Goal: Use online tool/utility

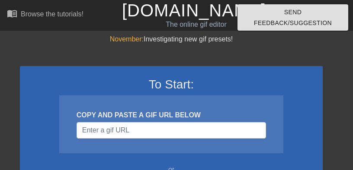
scroll to position [87, 0]
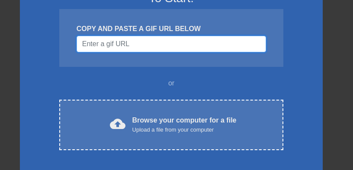
click at [154, 37] on input "Username" at bounding box center [171, 44] width 189 height 16
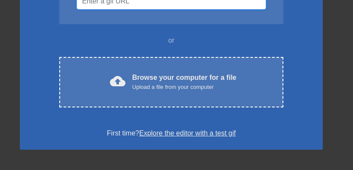
scroll to position [130, 0]
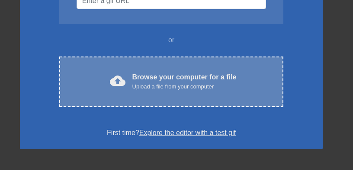
click at [166, 79] on div "Browse your computer for a file Upload a file from your computer" at bounding box center [184, 81] width 104 height 19
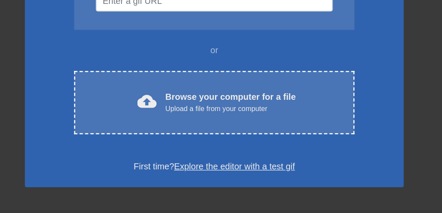
scroll to position [0, 0]
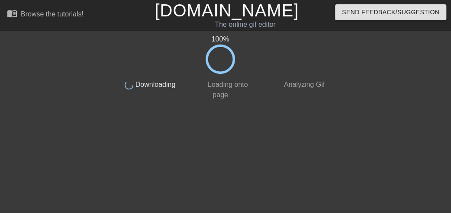
click at [219, 104] on html "menu_book Browse the tutorials! [DOMAIN_NAME] The online gif editor Send Feedba…" at bounding box center [225, 52] width 451 height 104
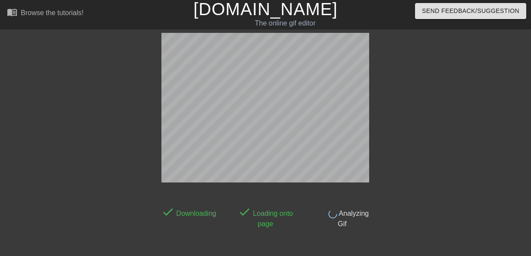
scroll to position [21, 0]
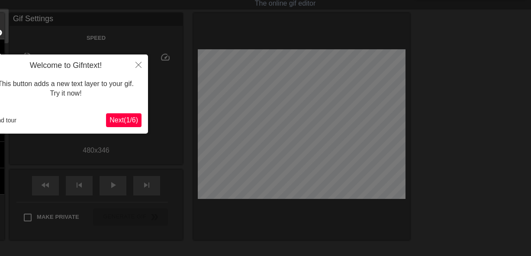
click at [125, 119] on span "Next ( 1 / 6 )" at bounding box center [123, 119] width 29 height 7
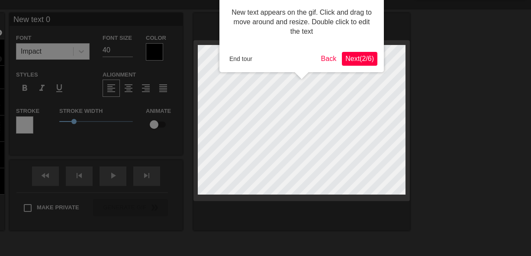
scroll to position [0, 0]
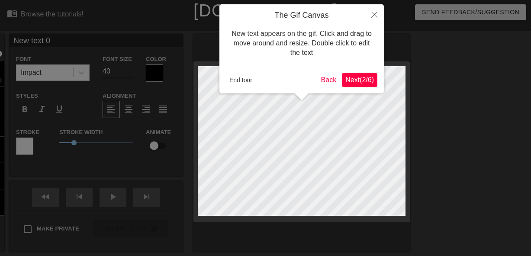
click at [353, 76] on span "Next ( 2 / 6 )" at bounding box center [359, 79] width 29 height 7
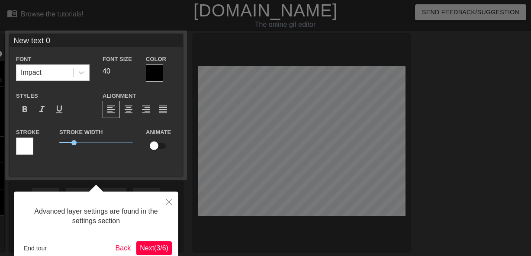
scroll to position [21, 0]
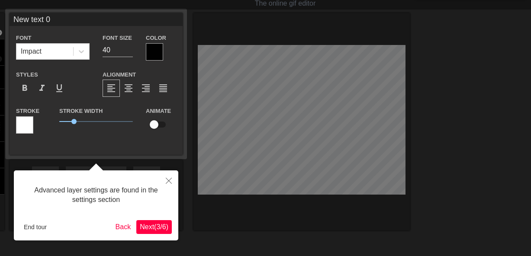
click at [147, 170] on span "Next ( 3 / 6 )" at bounding box center [154, 226] width 29 height 7
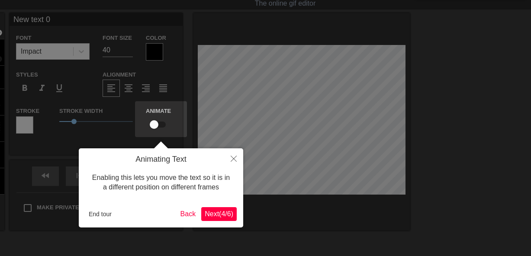
scroll to position [0, 0]
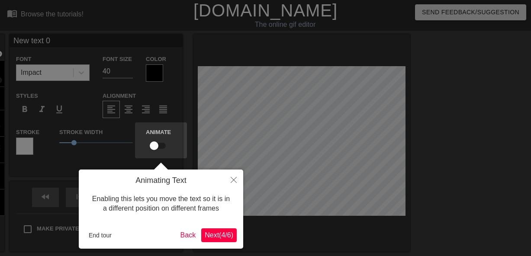
click at [214, 170] on span "Next ( 4 / 6 )" at bounding box center [219, 234] width 29 height 7
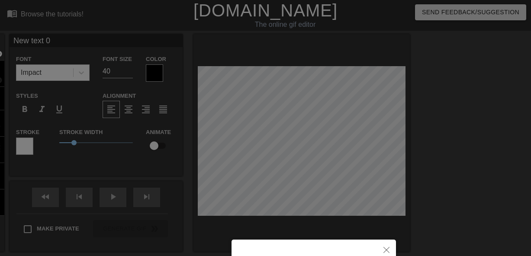
scroll to position [96, 0]
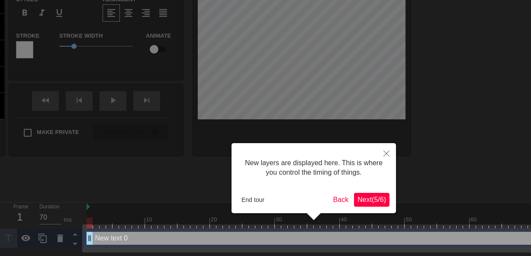
click at [353, 170] on span "Next ( 5 / 6 )" at bounding box center [371, 199] width 29 height 7
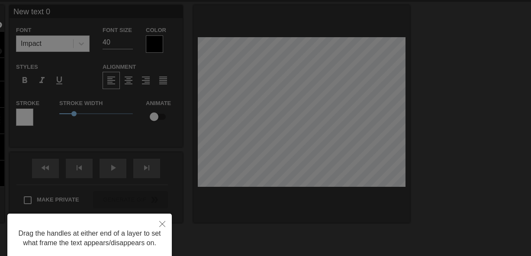
scroll to position [0, 0]
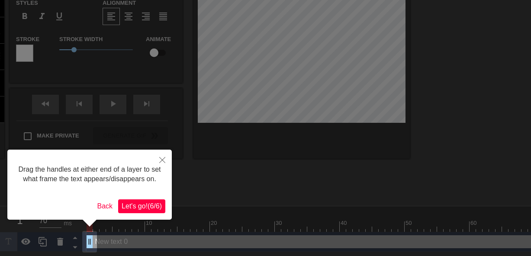
click at [157, 170] on span "Let's go! ( 6 / 6 )" at bounding box center [142, 205] width 40 height 7
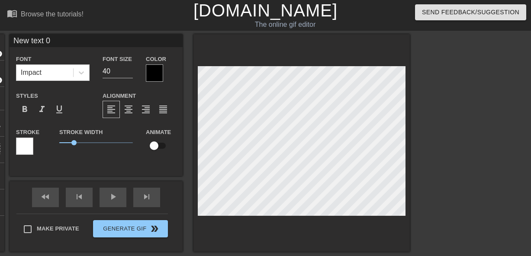
scroll to position [1, 1]
type input "B"
type textarea "B"
type input "By"
type textarea "By"
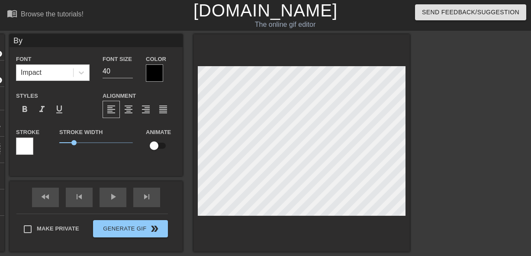
type input "Byb"
type textarea "Byb"
type input "Bybb"
type textarea "Bybb"
type input "Bybbl"
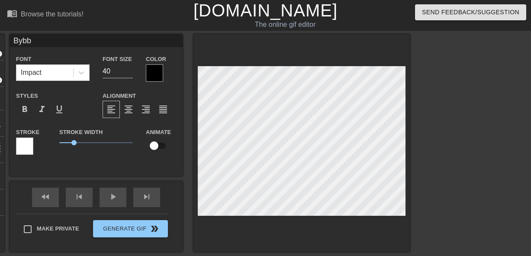
type textarea "Bybbl"
type input "Bybblo"
type textarea "Bybblo"
type input "B"
type textarea "B"
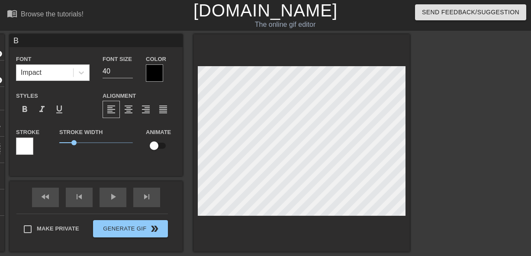
type input "By"
type textarea "By"
type input "Byb"
type textarea "Byb"
type input "Bybl"
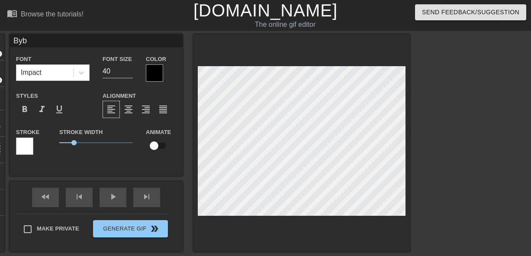
type textarea "Bybl"
type input "Byblo"
type textarea "Byblo"
type input "Byblos"
type textarea "Byblos"
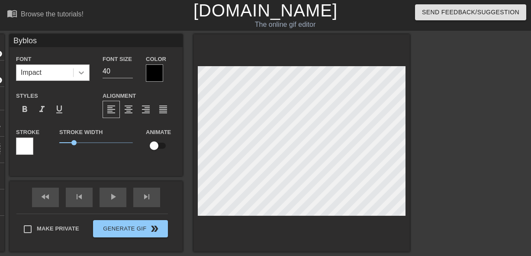
click at [83, 77] on div at bounding box center [82, 73] width 16 height 16
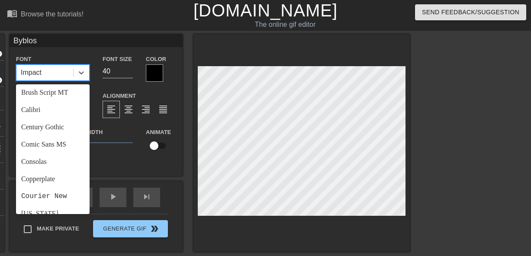
scroll to position [65, 0]
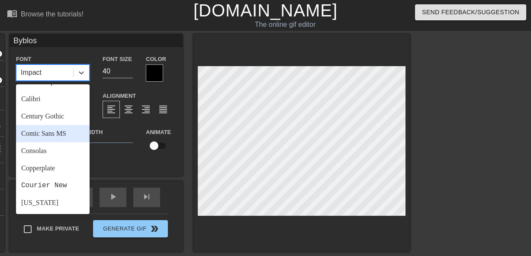
click at [60, 135] on div "Comic Sans MS" at bounding box center [53, 133] width 74 height 17
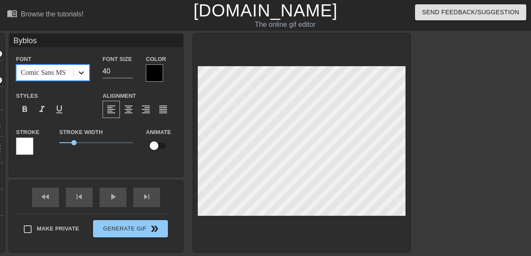
click at [74, 69] on div at bounding box center [82, 73] width 16 height 16
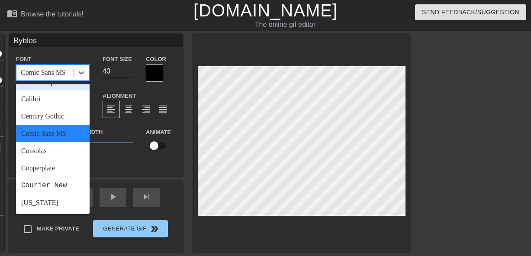
scroll to position [130, 0]
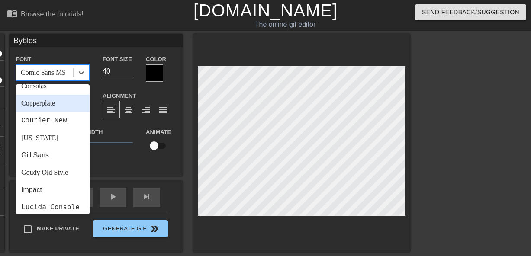
click at [50, 109] on div "Copperplate" at bounding box center [53, 103] width 74 height 17
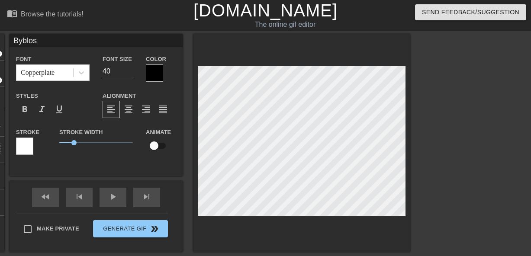
click at [152, 71] on div at bounding box center [154, 72] width 17 height 17
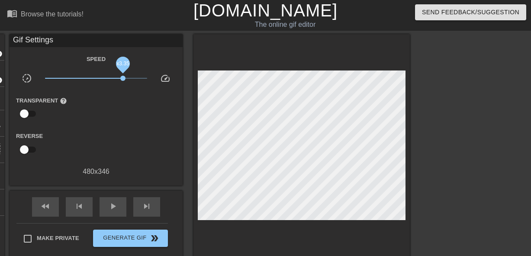
drag, startPoint x: 98, startPoint y: 80, endPoint x: 124, endPoint y: 80, distance: 25.5
click at [124, 80] on span "x3.35" at bounding box center [96, 78] width 103 height 10
drag, startPoint x: 124, startPoint y: 80, endPoint x: 91, endPoint y: 80, distance: 32.9
click at [91, 80] on span "x0.794" at bounding box center [90, 78] width 5 height 5
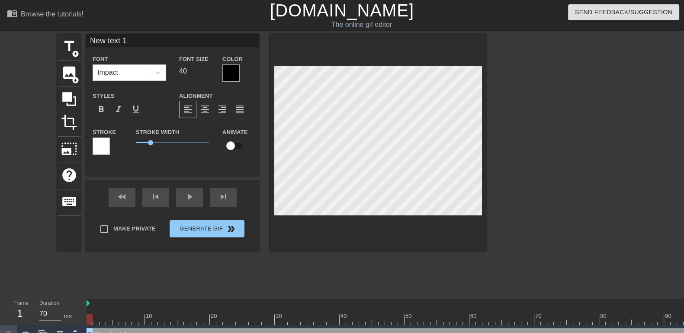
scroll to position [1, 1]
type input "B"
type textarea "B"
type input "By"
type textarea "By"
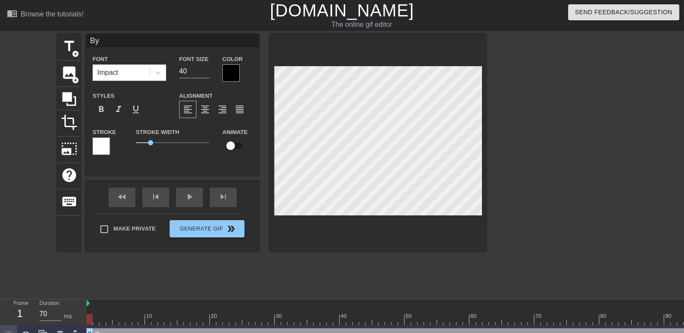
type input "Byb"
type textarea "Byb"
type input "Bybl"
type textarea "Bybl"
type input "Byblo"
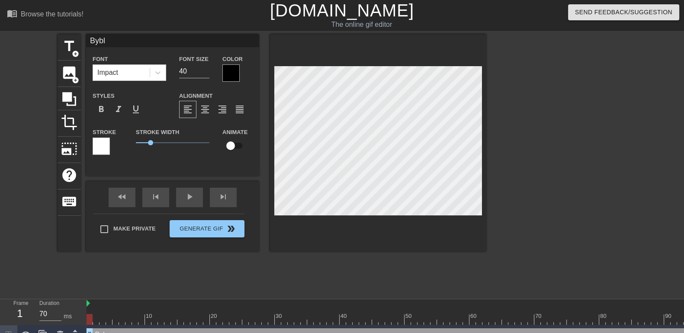
type textarea "Byblo"
type input "Bybl"
type textarea "Bybl"
click at [75, 103] on icon at bounding box center [69, 99] width 14 height 14
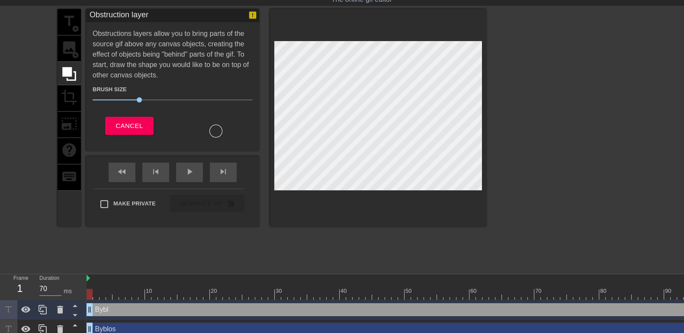
scroll to position [32, 0]
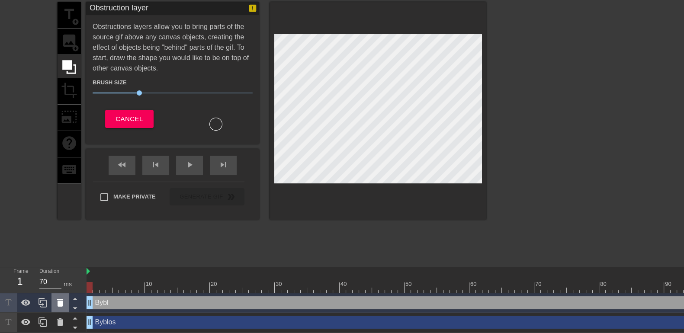
click at [59, 170] on icon at bounding box center [60, 303] width 6 height 8
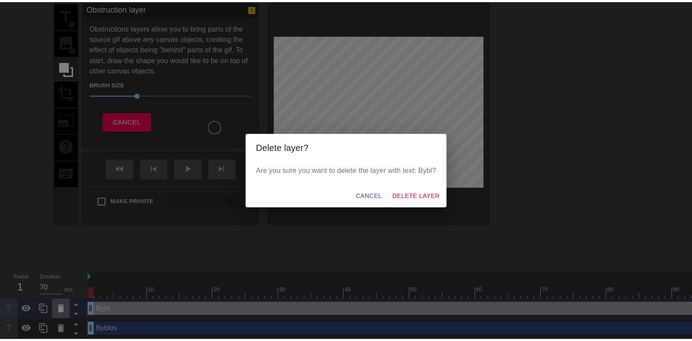
scroll to position [24, 0]
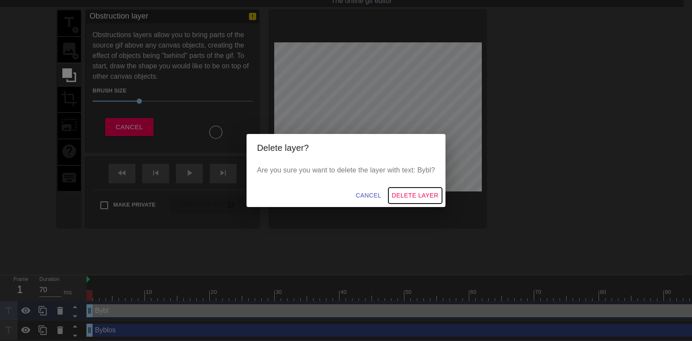
click at [353, 170] on span "Delete Layer" at bounding box center [415, 195] width 47 height 11
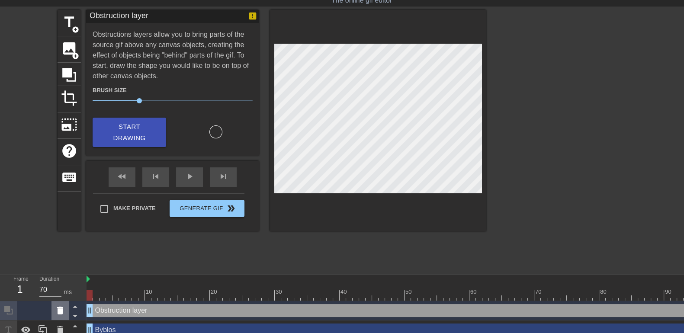
click at [59, 170] on icon at bounding box center [60, 311] width 6 height 8
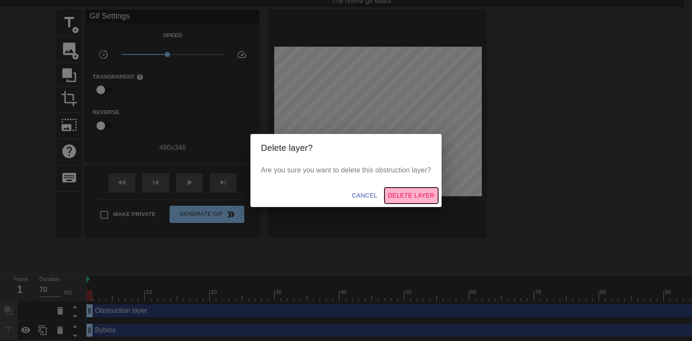
click at [353, 170] on span "Delete Layer" at bounding box center [411, 195] width 47 height 11
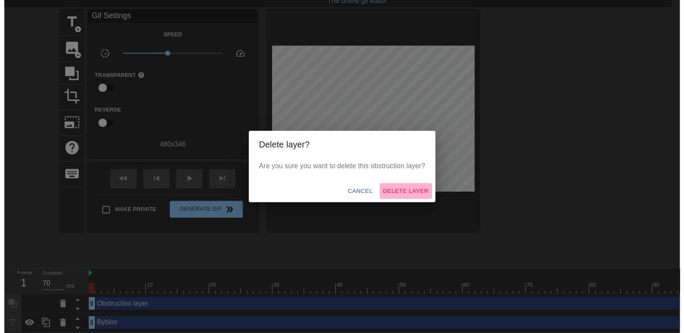
scroll to position [13, 0]
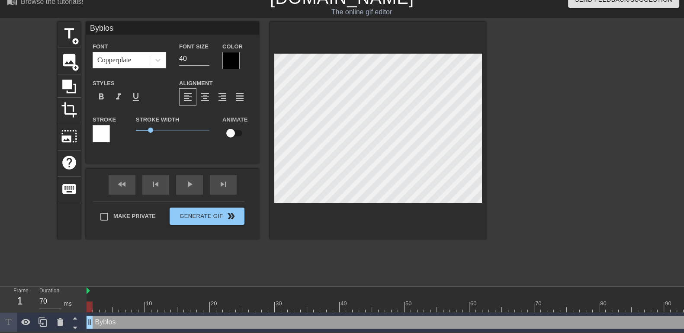
scroll to position [1, 1]
drag, startPoint x: 153, startPoint y: 128, endPoint x: 183, endPoint y: 130, distance: 29.9
click at [183, 130] on span "3.25" at bounding box center [183, 130] width 5 height 5
click at [234, 135] on input "checkbox" at bounding box center [230, 133] width 49 height 16
checkbox input "true"
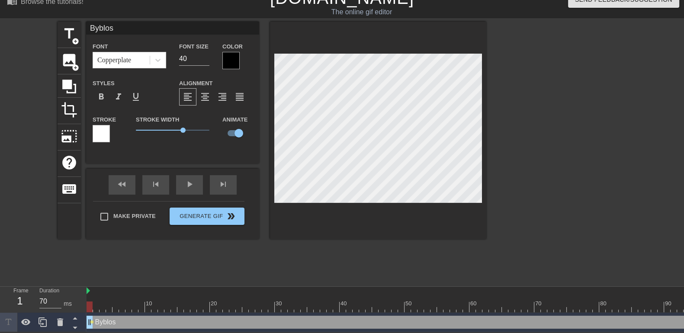
click at [220, 145] on div "Animate" at bounding box center [237, 132] width 43 height 36
click at [157, 58] on icon at bounding box center [158, 60] width 9 height 9
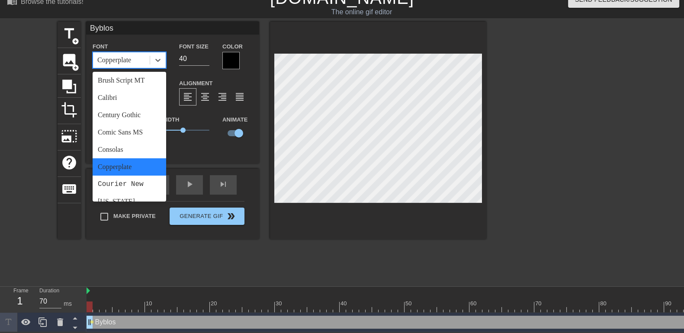
scroll to position [0, 0]
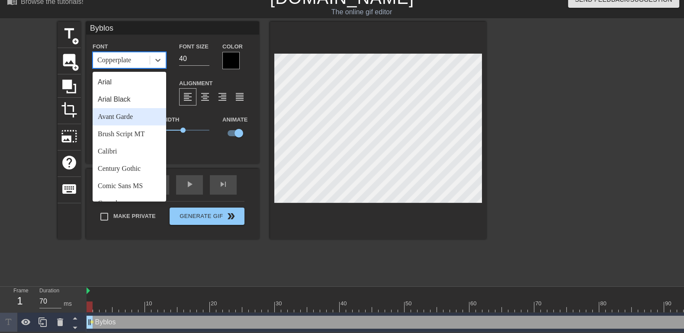
click at [139, 122] on div "Avant Garde" at bounding box center [130, 116] width 74 height 17
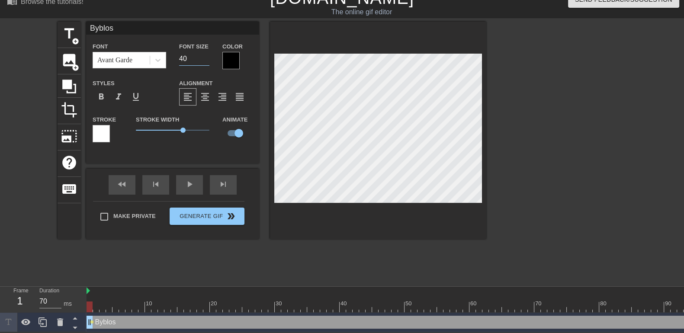
click at [201, 55] on input "40" at bounding box center [194, 59] width 30 height 14
click at [208, 58] on input "39" at bounding box center [194, 59] width 30 height 14
click at [206, 57] on input "40" at bounding box center [194, 59] width 30 height 14
click at [206, 57] on input "41" at bounding box center [194, 59] width 30 height 14
click at [206, 57] on input "42" at bounding box center [194, 59] width 30 height 14
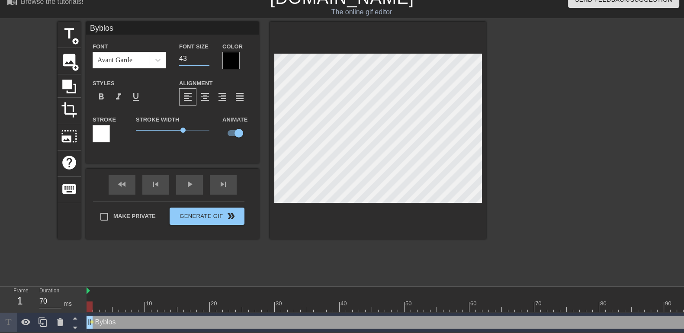
click at [206, 57] on input "43" at bounding box center [194, 59] width 30 height 14
type input "44"
click at [206, 57] on input "44" at bounding box center [194, 59] width 30 height 14
drag, startPoint x: 182, startPoint y: 128, endPoint x: 161, endPoint y: 128, distance: 20.3
click at [161, 128] on span "1.75" at bounding box center [161, 130] width 5 height 5
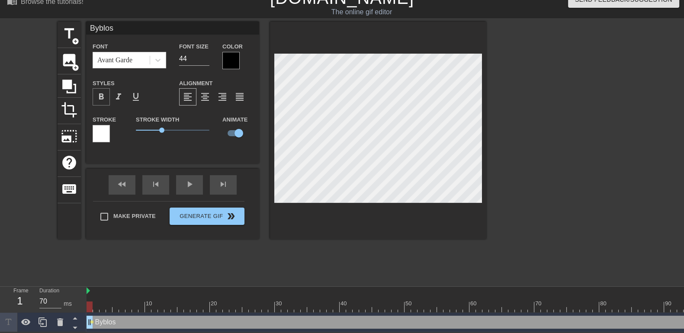
click at [104, 94] on span "format_bold" at bounding box center [101, 97] width 10 height 10
drag, startPoint x: 162, startPoint y: 127, endPoint x: 151, endPoint y: 116, distance: 15.3
click at [153, 128] on span "1.1" at bounding box center [151, 130] width 5 height 5
click at [230, 57] on div at bounding box center [230, 60] width 17 height 17
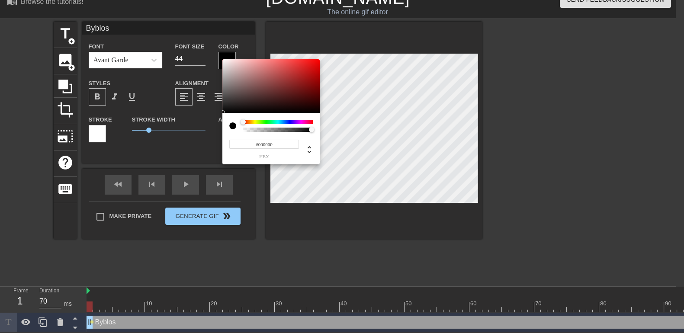
scroll to position [5, 0]
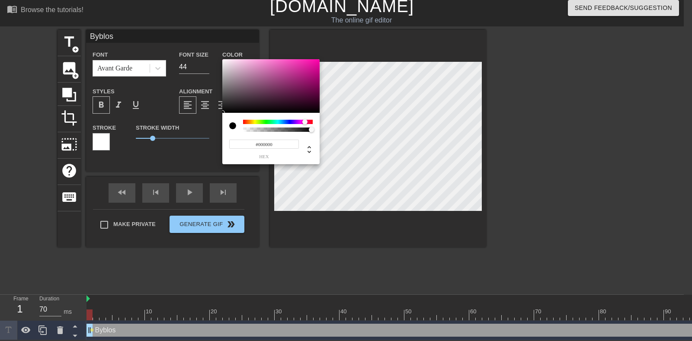
drag, startPoint x: 278, startPoint y: 123, endPoint x: 305, endPoint y: 124, distance: 27.3
click at [305, 124] on div at bounding box center [278, 122] width 70 height 4
click at [308, 78] on div at bounding box center [270, 86] width 97 height 54
click at [312, 64] on div at bounding box center [270, 86] width 97 height 54
click at [316, 64] on div at bounding box center [270, 86] width 97 height 54
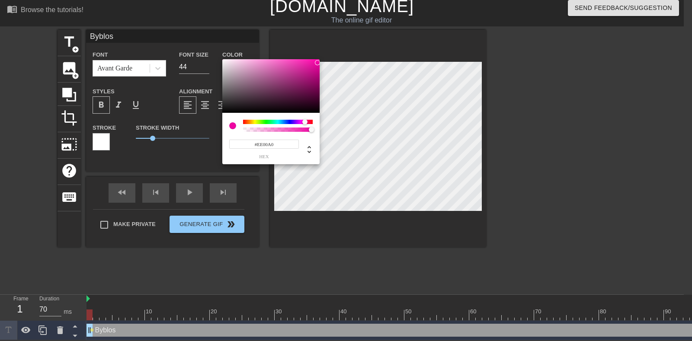
drag, startPoint x: 317, startPoint y: 63, endPoint x: 323, endPoint y: 63, distance: 6.5
click at [323, 63] on div "#EE00A0 hex" at bounding box center [346, 170] width 692 height 341
click at [287, 126] on div at bounding box center [278, 126] width 70 height 12
drag, startPoint x: 280, startPoint y: 122, endPoint x: 270, endPoint y: 122, distance: 10.8
click at [279, 122] on div at bounding box center [278, 122] width 70 height 4
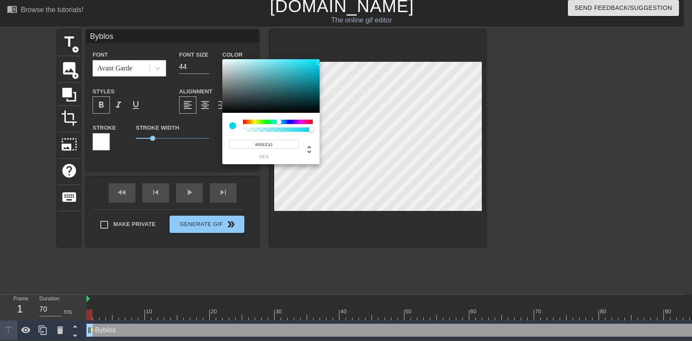
click at [270, 122] on div at bounding box center [278, 122] width 70 height 4
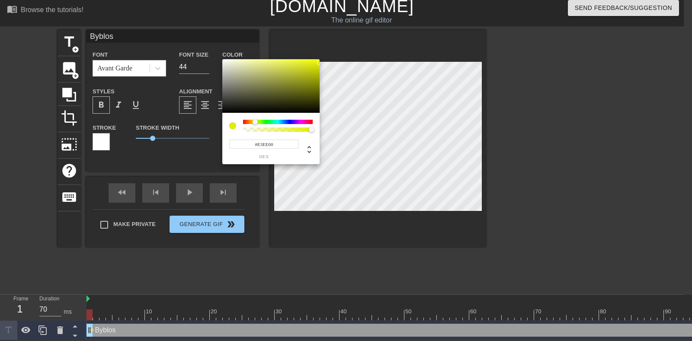
click at [255, 122] on div at bounding box center [278, 122] width 70 height 4
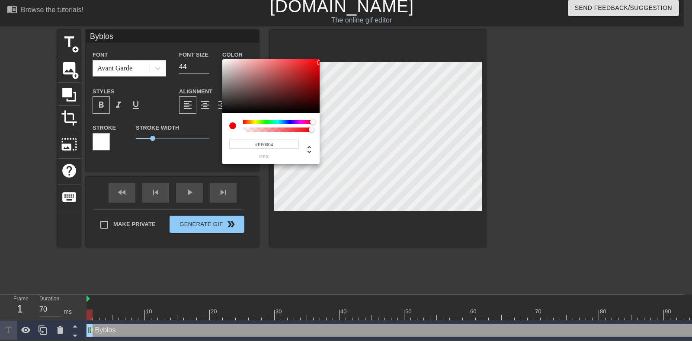
drag, startPoint x: 263, startPoint y: 122, endPoint x: 322, endPoint y: 120, distance: 58.9
click at [322, 120] on div "#EE0004 hex" at bounding box center [346, 170] width 692 height 341
type input "#000000"
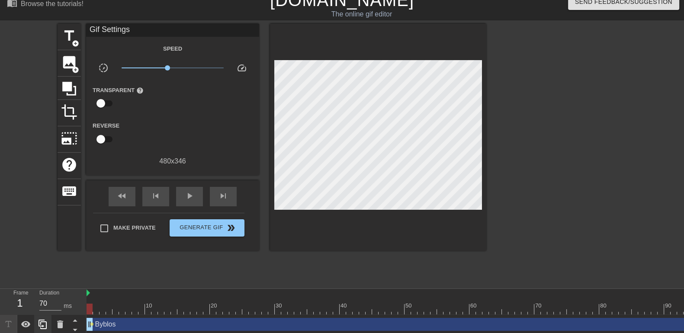
scroll to position [13, 0]
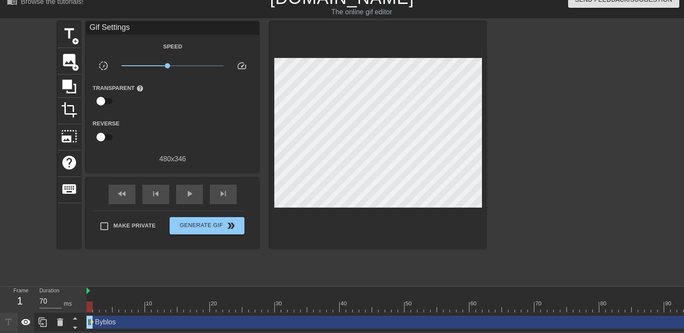
click at [23, 170] on icon at bounding box center [26, 322] width 10 height 10
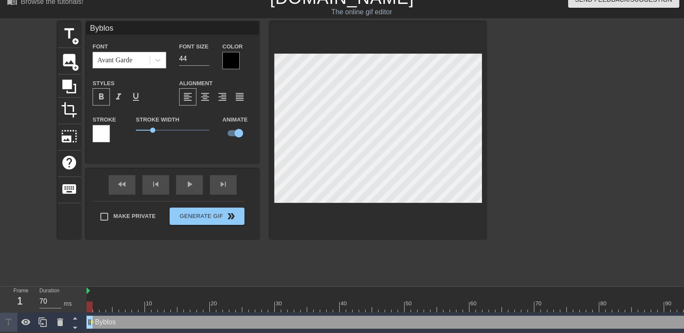
scroll to position [1, 1]
click at [148, 126] on span "0.85" at bounding box center [173, 130] width 74 height 10
click at [61, 170] on icon at bounding box center [60, 322] width 6 height 8
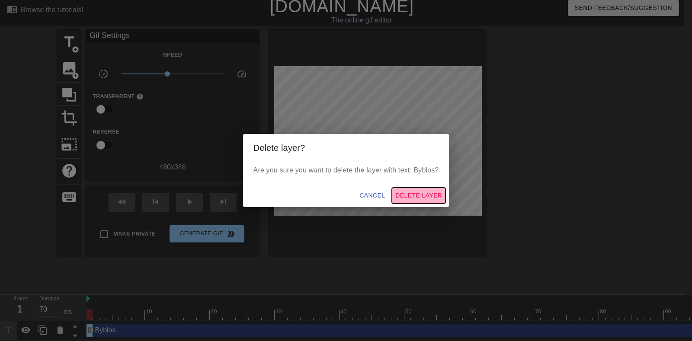
click at [353, 170] on span "Delete Layer" at bounding box center [418, 195] width 47 height 11
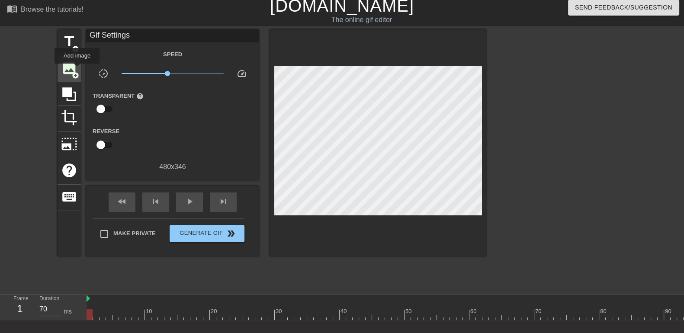
click at [77, 72] on span "add_circle" at bounding box center [75, 75] width 7 height 7
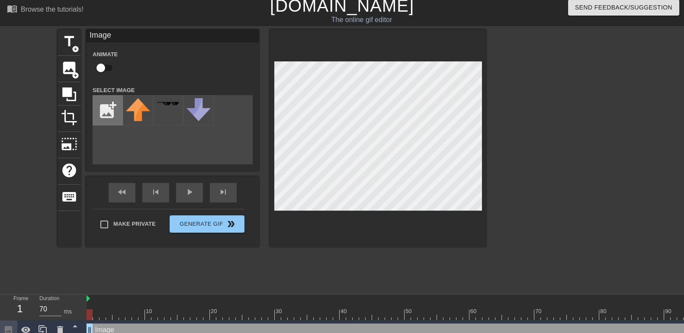
click at [115, 111] on input "file" at bounding box center [107, 110] width 29 height 29
click at [111, 105] on input "file" at bounding box center [107, 110] width 29 height 29
type input "C:\fakepath\byb.png"
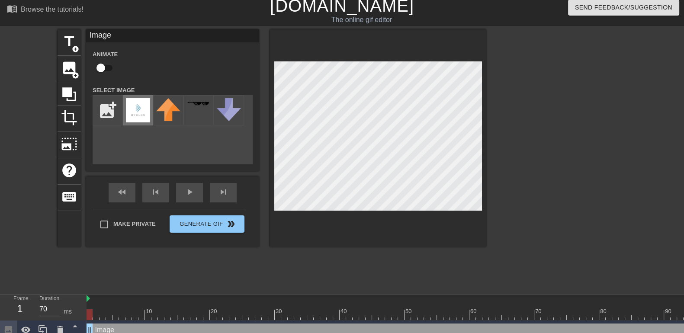
click at [143, 114] on img at bounding box center [138, 110] width 24 height 24
click at [73, 117] on span "crop" at bounding box center [69, 117] width 16 height 16
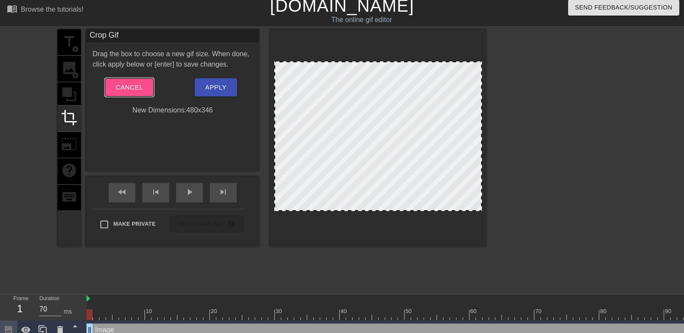
click at [131, 83] on span "Cancel" at bounding box center [129, 87] width 27 height 11
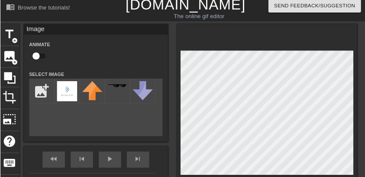
scroll to position [5, 0]
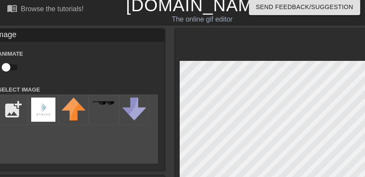
click at [353, 60] on html "menu_book Browse the tutorials! [DOMAIN_NAME] The online gif editor Send Feedba…" at bounding box center [182, 146] width 365 height 303
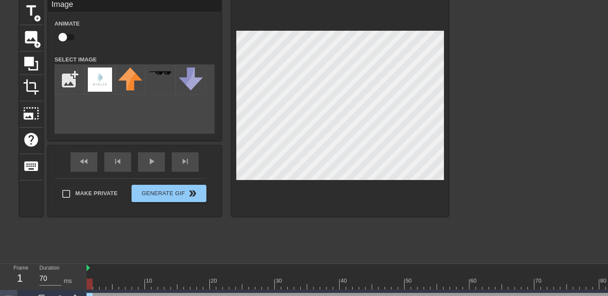
scroll to position [50, 0]
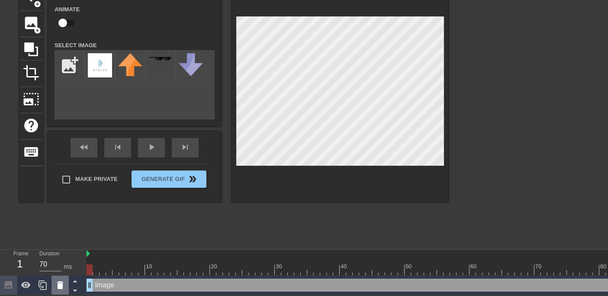
click at [55, 170] on icon at bounding box center [60, 285] width 10 height 10
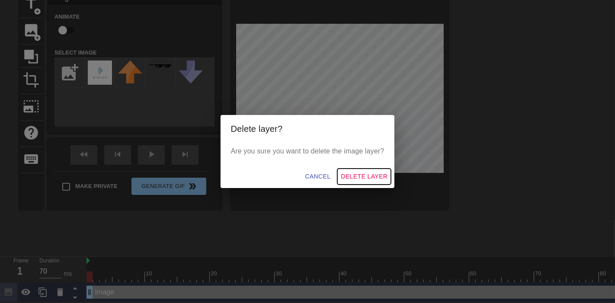
click at [353, 170] on span "Delete Layer" at bounding box center [364, 176] width 47 height 11
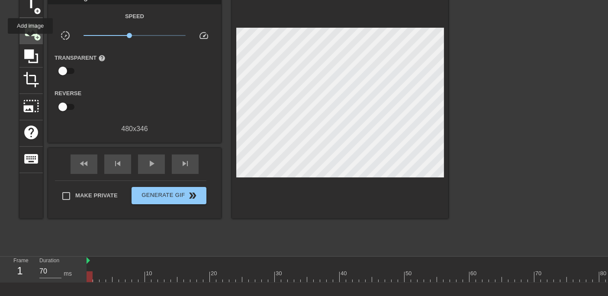
click at [31, 35] on span "image" at bounding box center [31, 30] width 16 height 16
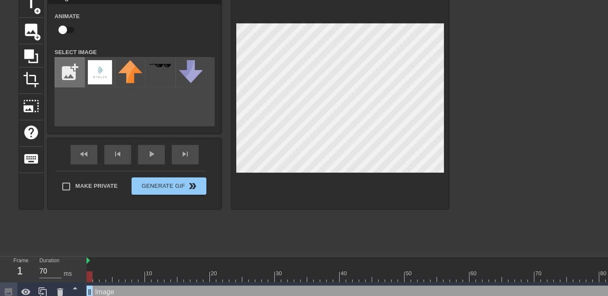
click at [75, 77] on input "file" at bounding box center [69, 72] width 29 height 29
type input "C:\fakepath\byb2.png"
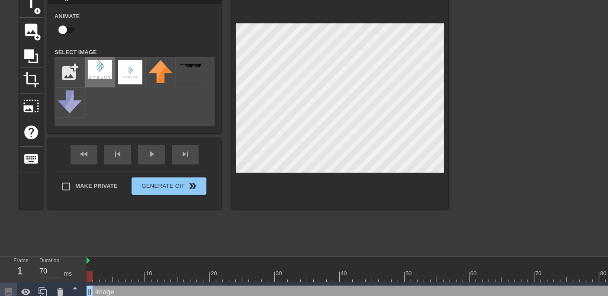
click at [107, 71] on img at bounding box center [100, 69] width 24 height 19
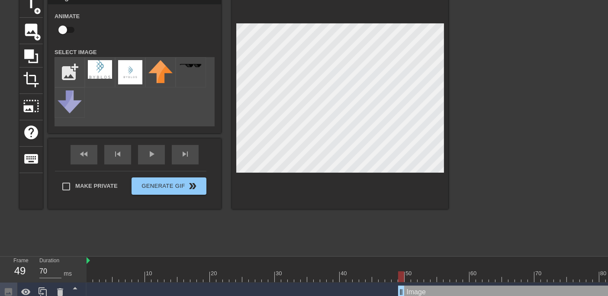
drag, startPoint x: 91, startPoint y: 289, endPoint x: 400, endPoint y: 296, distance: 309.0
click at [353, 170] on html "menu_book Browse the tutorials! [DOMAIN_NAME] The online gif editor Send Feedba…" at bounding box center [304, 129] width 608 height 345
click at [163, 170] on div "title add_circle image add_circle crop photo_size_select_large help keyboard Im…" at bounding box center [233, 121] width 429 height 260
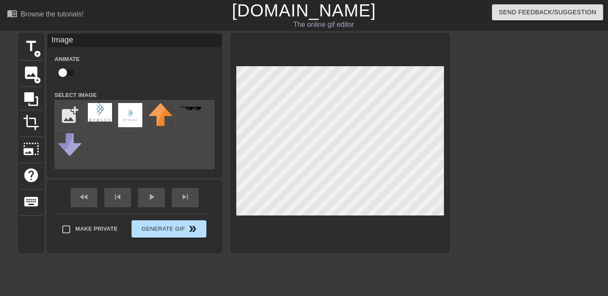
scroll to position [50, 0]
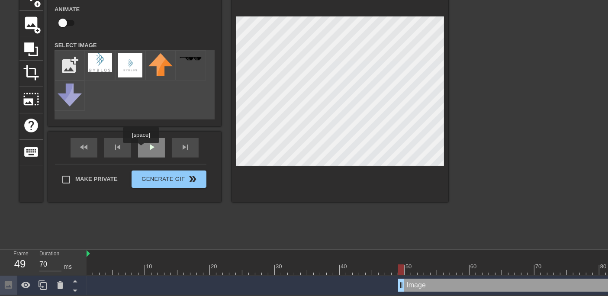
click at [148, 149] on div "play_arrow" at bounding box center [151, 147] width 27 height 19
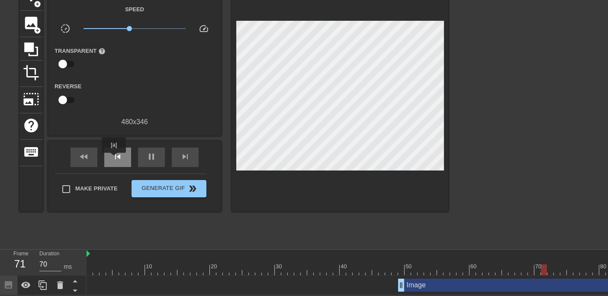
click at [114, 159] on span "skip_previous" at bounding box center [117, 156] width 10 height 10
click at [96, 170] on div at bounding box center [96, 263] width 6 height 11
drag, startPoint x: 93, startPoint y: 270, endPoint x: 83, endPoint y: 271, distance: 10.8
click at [83, 170] on div "Frame 1 Duration 70 ms 10 20 30 40 50 60 70 80 90 100 110 120 130 140 150" at bounding box center [304, 272] width 608 height 45
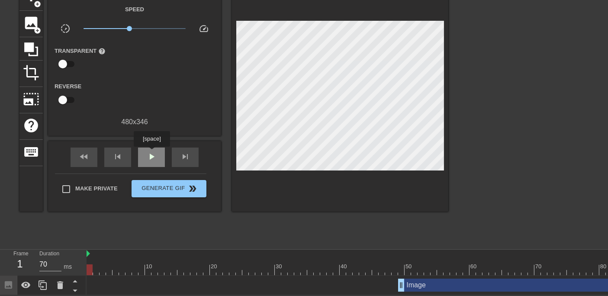
click at [151, 153] on span "play_arrow" at bounding box center [151, 156] width 10 height 10
type input "60"
click at [66, 64] on input "checkbox" at bounding box center [62, 64] width 49 height 16
checkbox input "true"
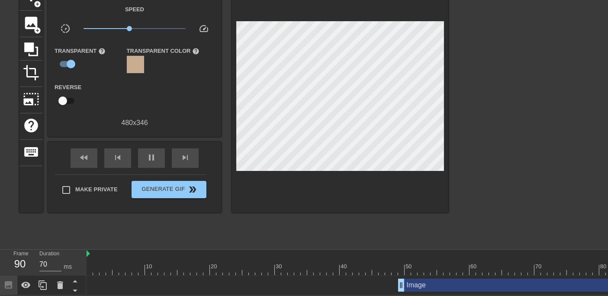
click at [143, 61] on div at bounding box center [135, 64] width 17 height 17
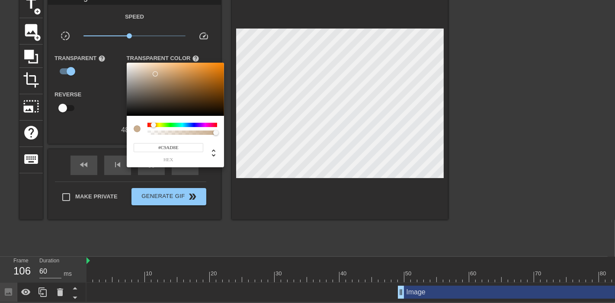
click at [103, 109] on div at bounding box center [307, 151] width 615 height 303
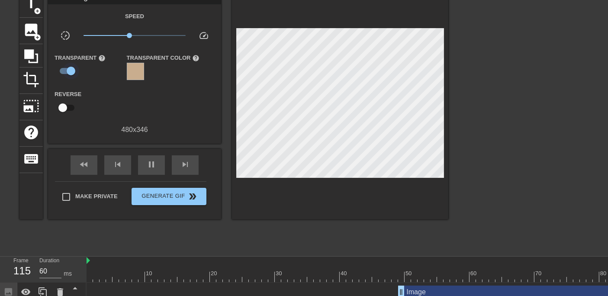
type input "70"
click at [72, 69] on input "checkbox" at bounding box center [70, 71] width 49 height 16
checkbox input "false"
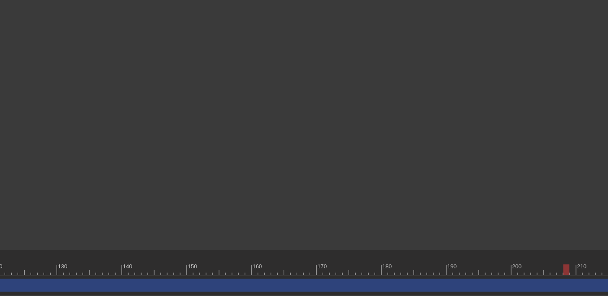
scroll to position [50, 941]
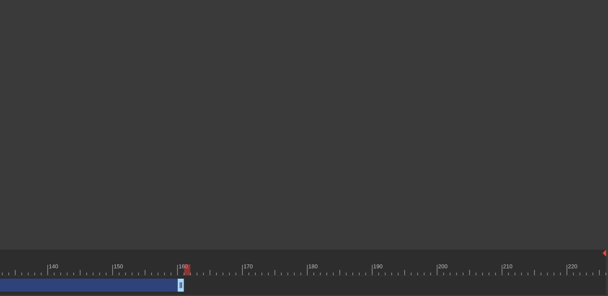
drag, startPoint x: 602, startPoint y: 285, endPoint x: 169, endPoint y: 296, distance: 432.8
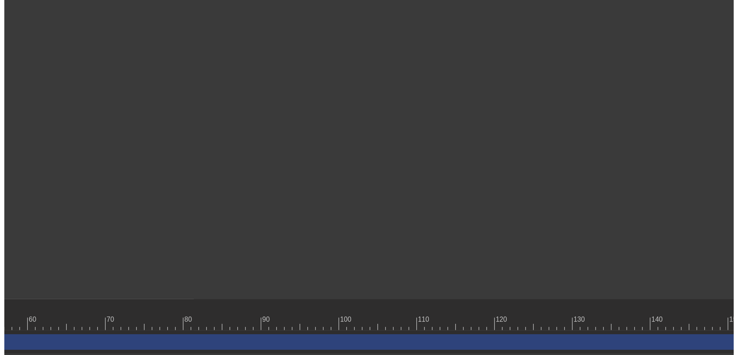
scroll to position [0, 7]
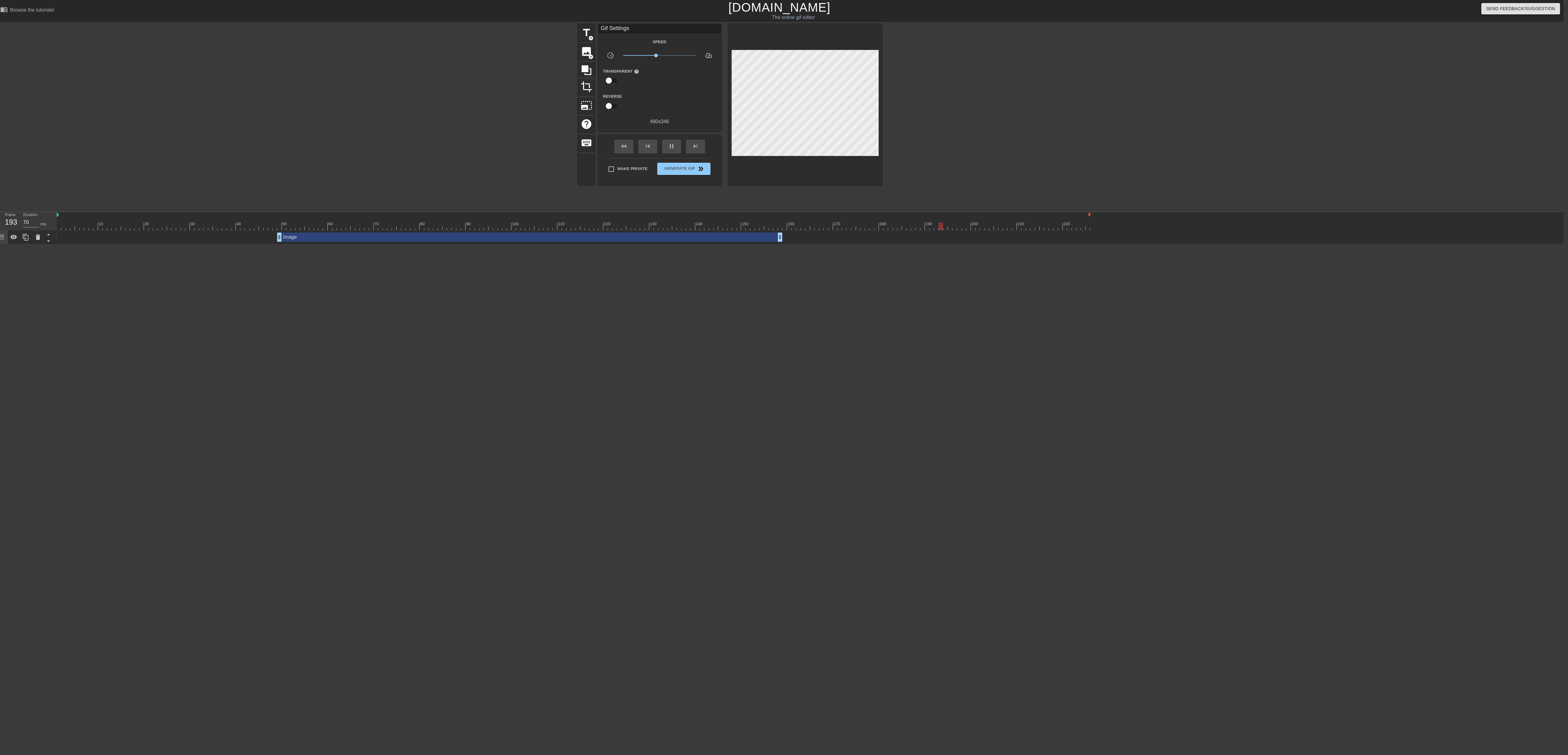
click at [250, 120] on div at bounding box center [719, 224] width 1 height 6
click at [250, 120] on div "Image drag_handle drag_handle" at bounding box center [530, 237] width 505 height 9
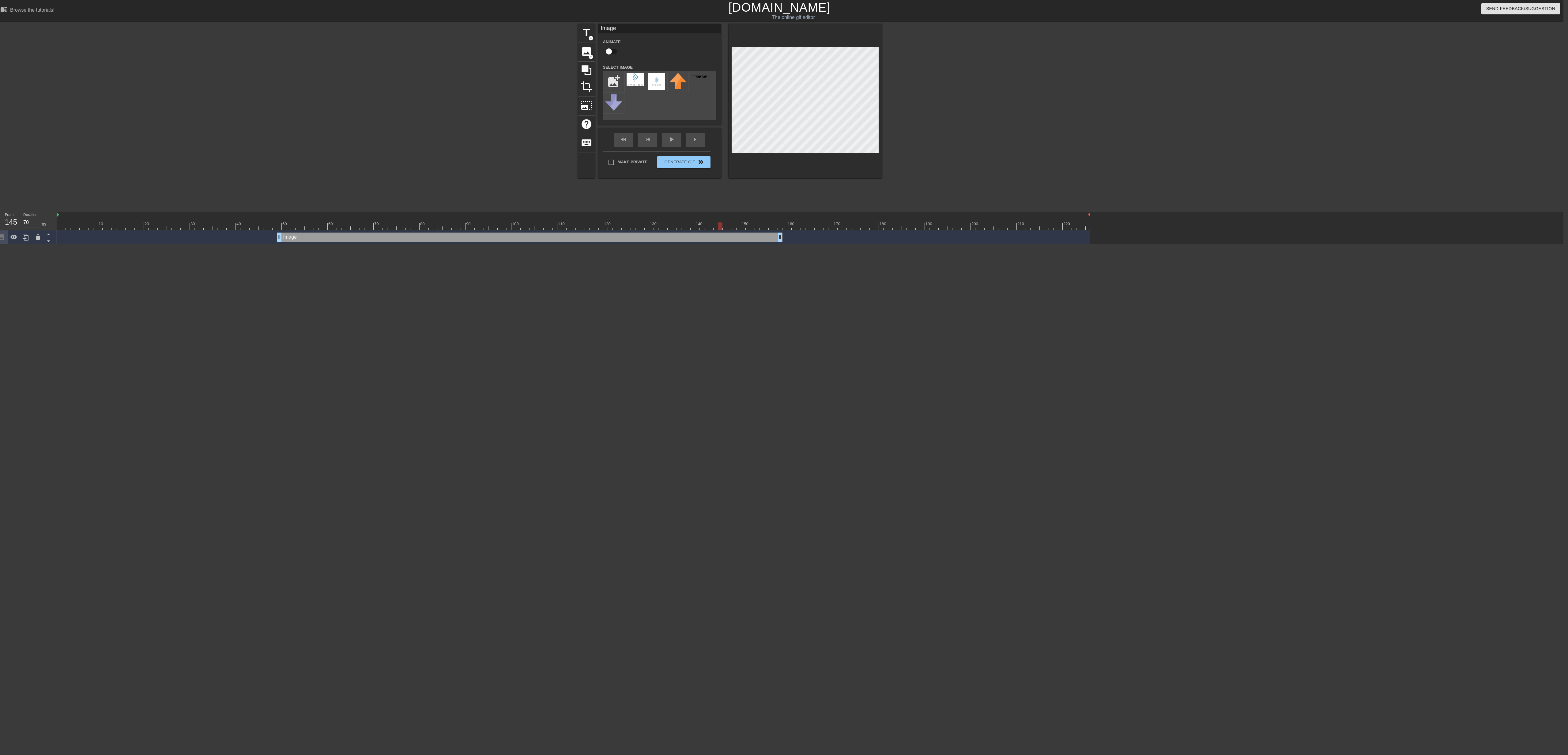
click at [250, 120] on div at bounding box center [720, 226] width 4 height 8
click at [250, 120] on div at bounding box center [573, 226] width 1034 height 8
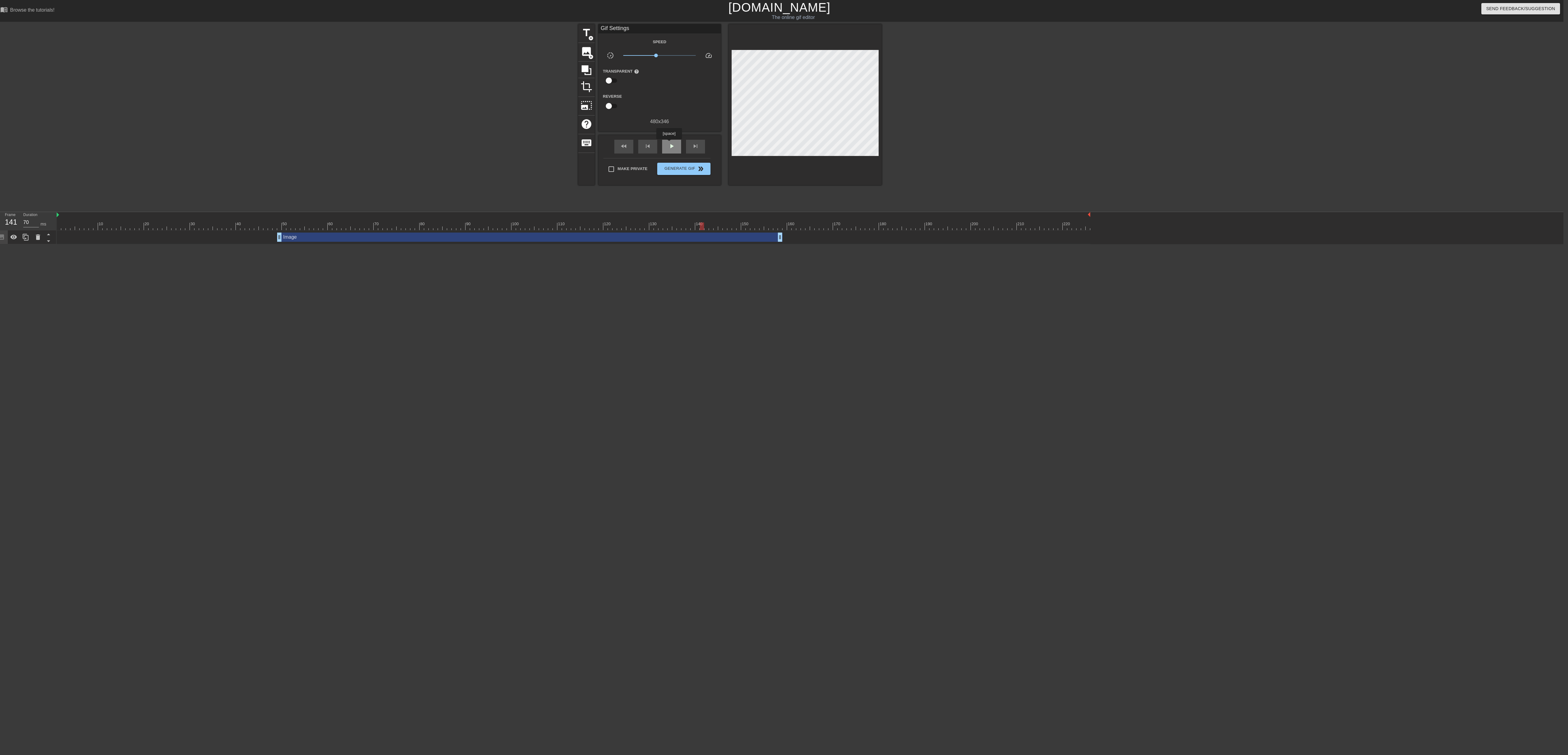
click at [250, 120] on div "play_arrow" at bounding box center [671, 146] width 19 height 13
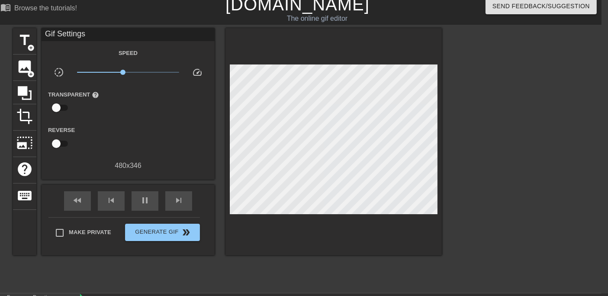
scroll to position [50, 6]
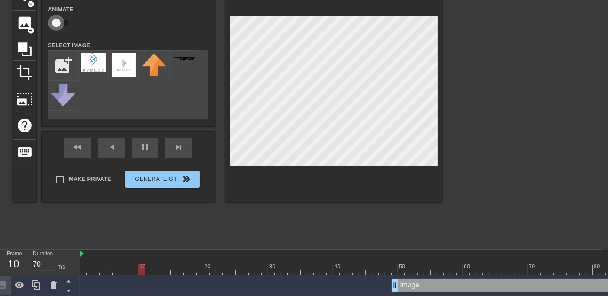
type input "60"
click at [63, 19] on input "checkbox" at bounding box center [56, 23] width 49 height 16
checkbox input "true"
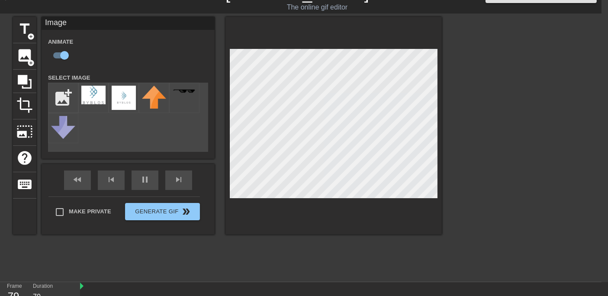
scroll to position [0, 6]
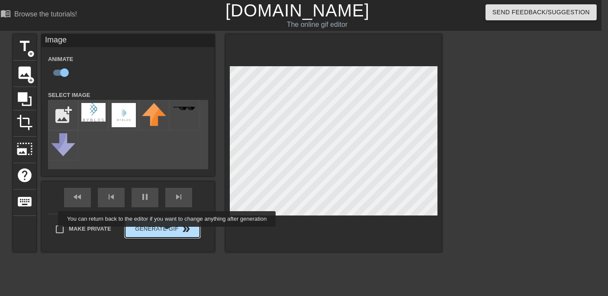
type input "60"
click at [168, 170] on span "Generate Gif double_arrow" at bounding box center [162, 229] width 68 height 10
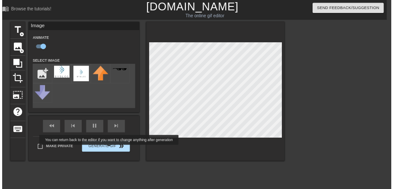
scroll to position [0, 6]
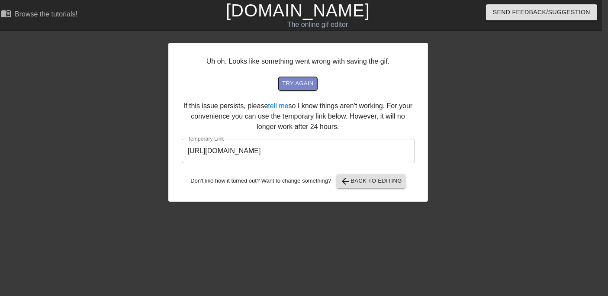
click at [302, 82] on span "try again" at bounding box center [297, 84] width 31 height 10
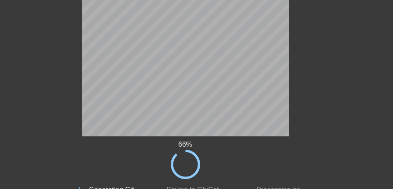
scroll to position [66, 6]
